Goal: Connect with others: Connect with others

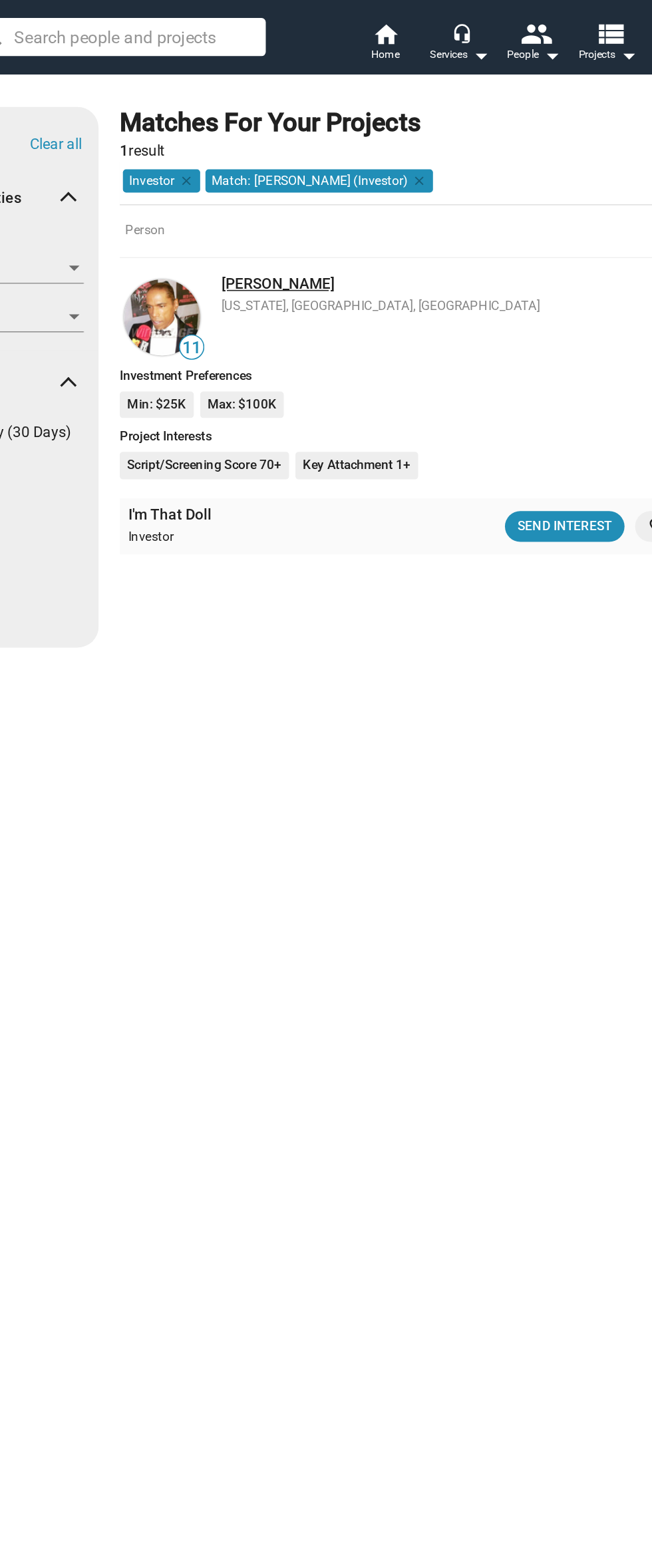
click at [283, 173] on link "[PERSON_NAME]" at bounding box center [286, 178] width 71 height 11
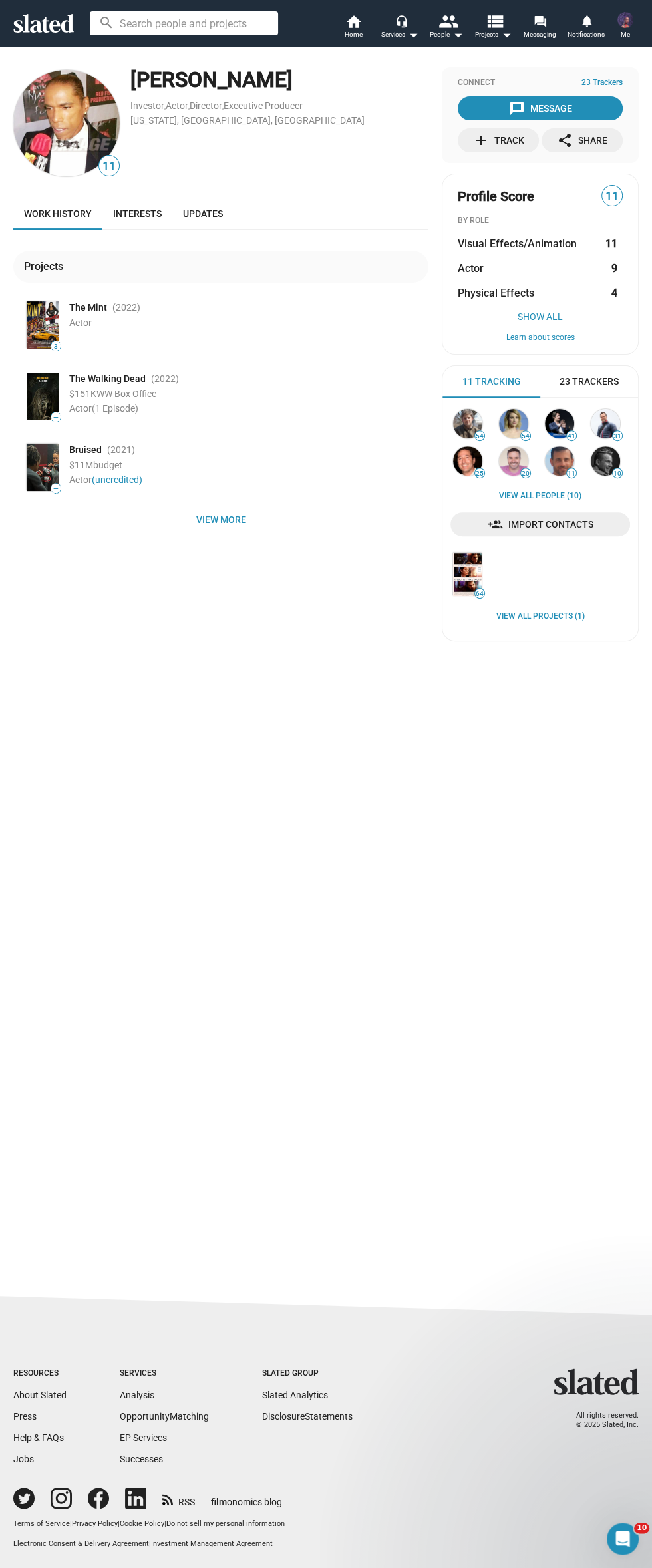
click at [575, 696] on div "11 [PERSON_NAME] Investor , Actor , Director , Executive Producer [US_STATE], […" at bounding box center [326, 651] width 652 height 1209
